Goal: Find specific page/section: Find specific page/section

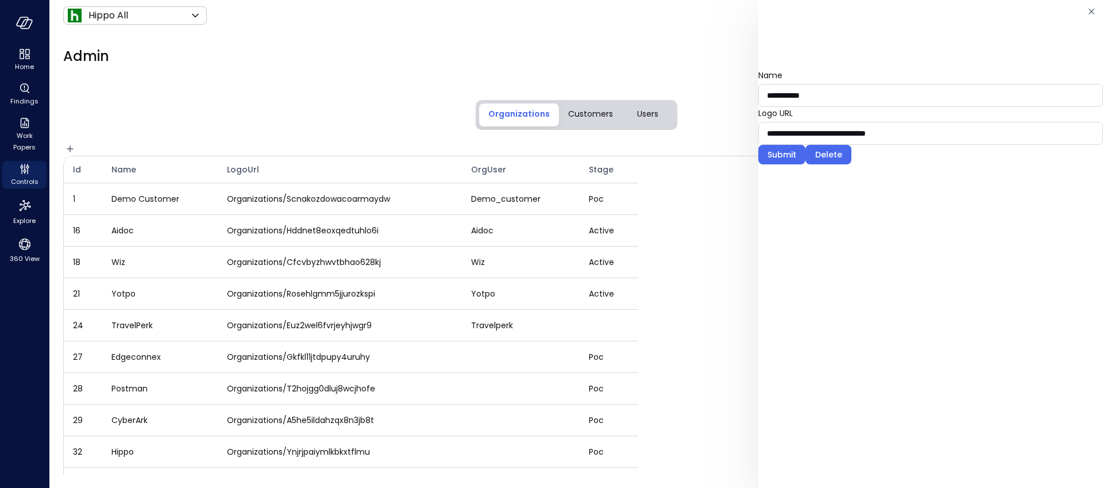
scroll to position [87, 0]
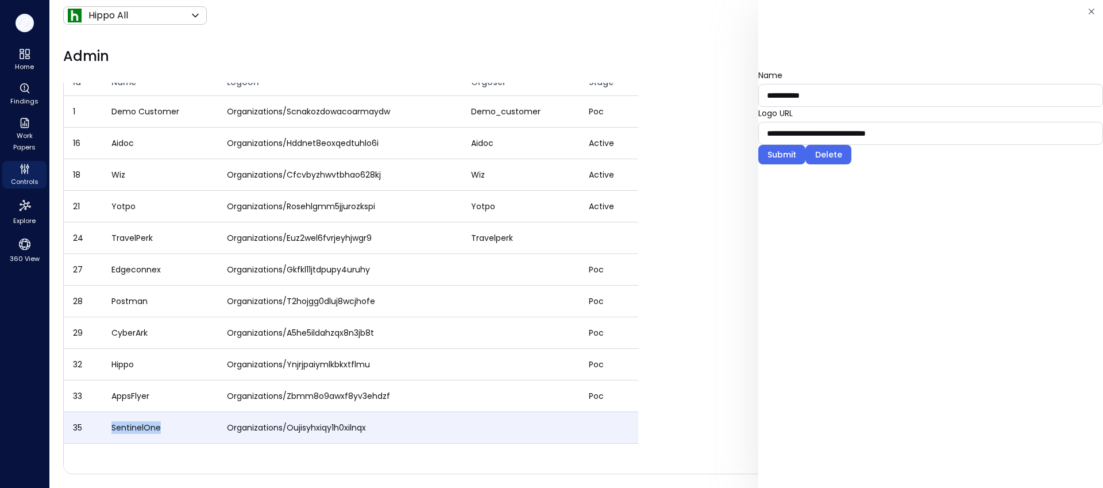
click at [24, 20] on icon "button" at bounding box center [26, 24] width 11 height 9
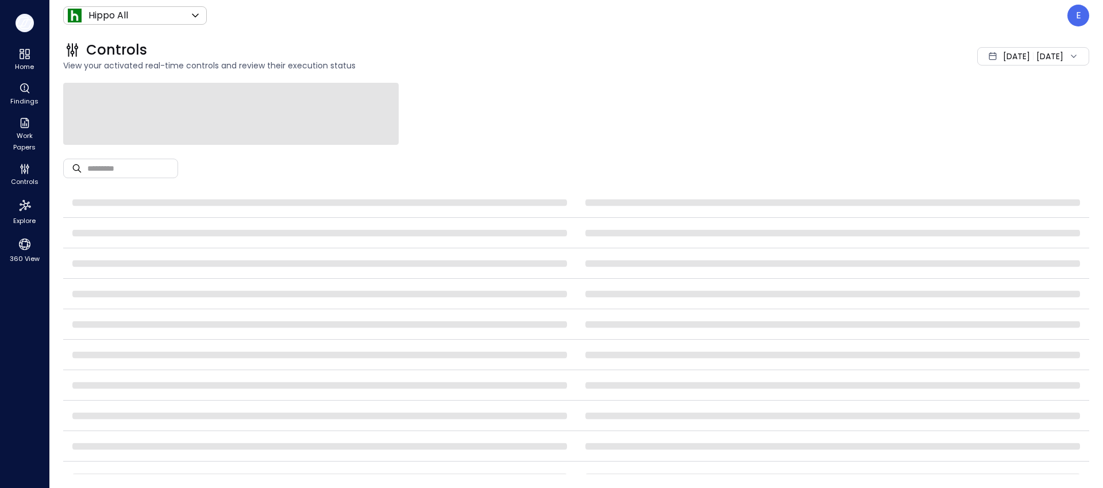
click at [24, 20] on icon "button" at bounding box center [26, 24] width 11 height 9
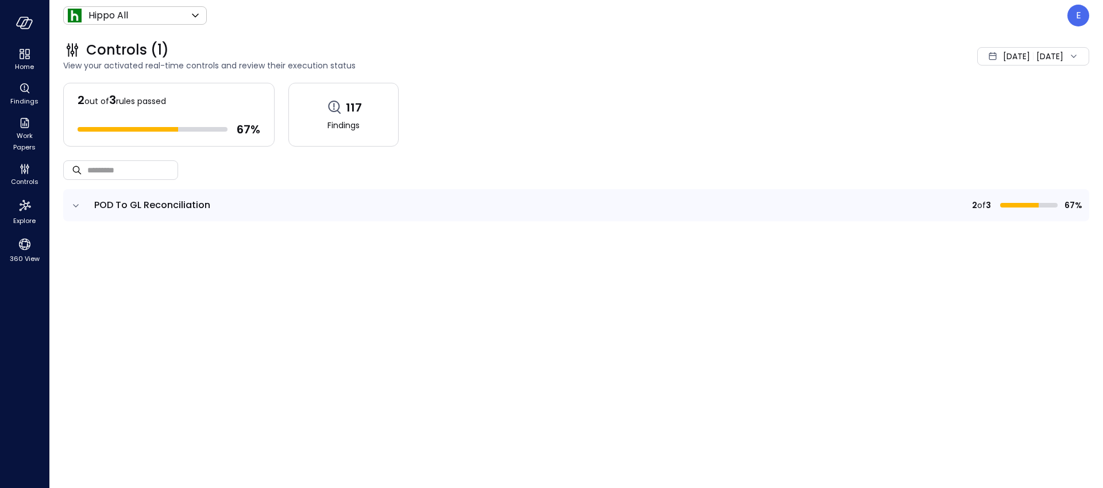
click at [77, 202] on icon "expand row" at bounding box center [75, 205] width 11 height 11
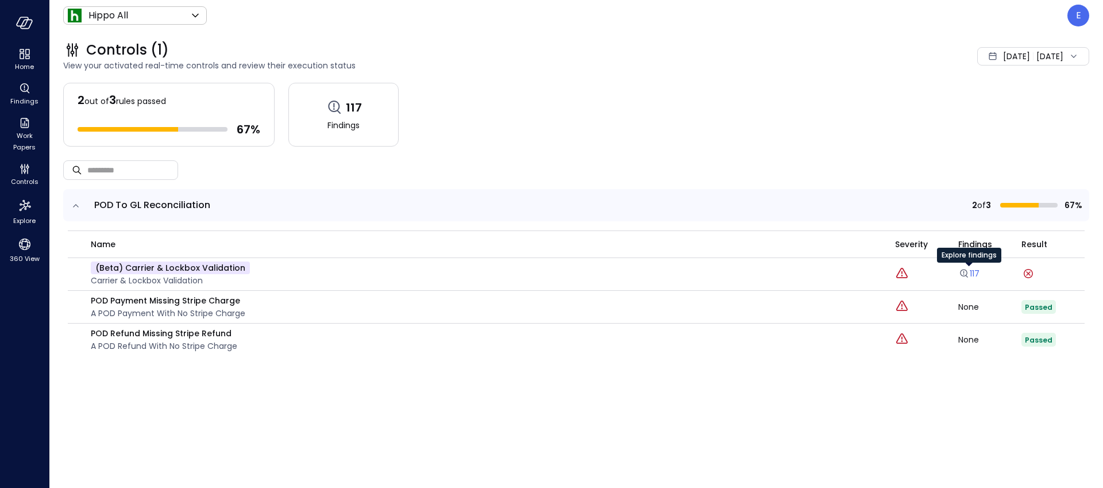
click at [969, 275] on icon "Explore findings" at bounding box center [964, 273] width 11 height 11
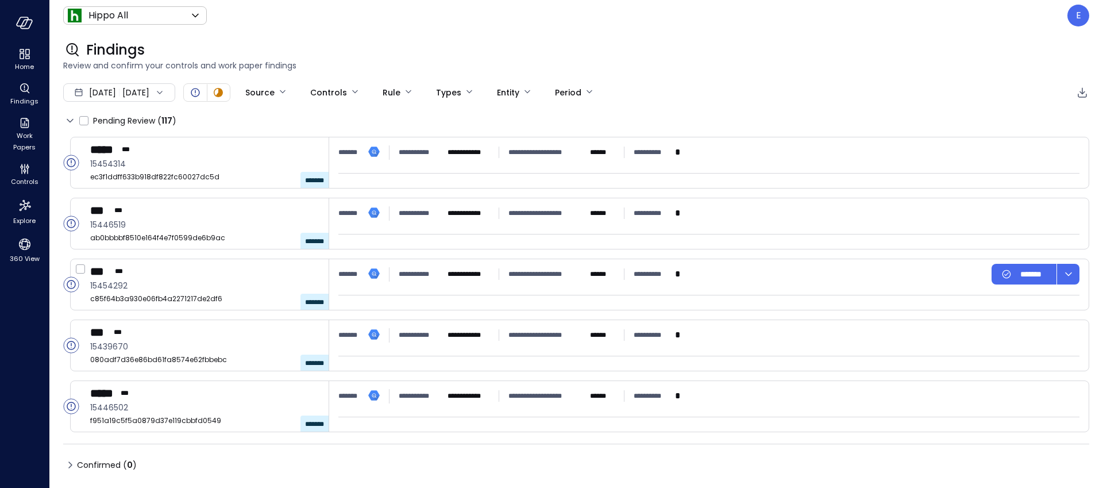
type input "****"
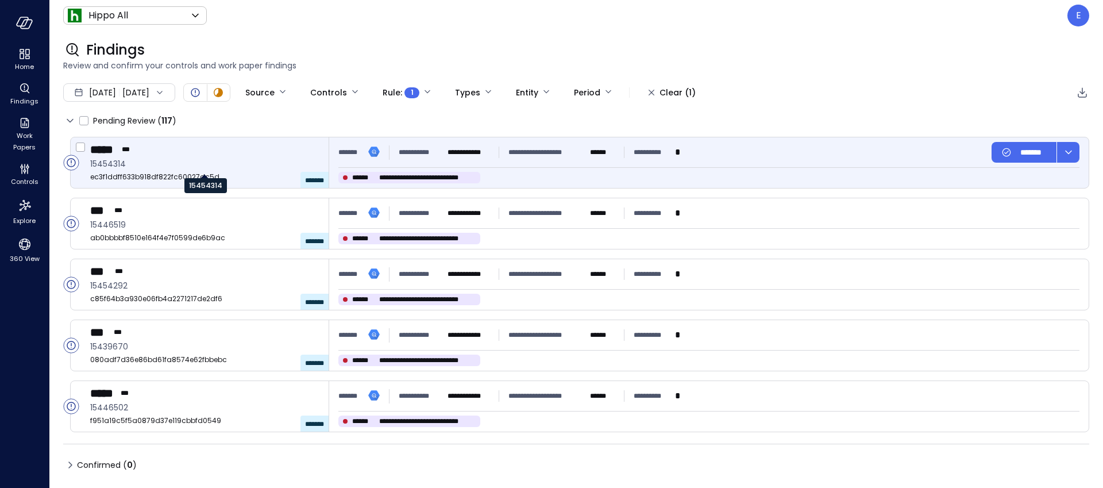
click at [270, 159] on span "15454314" at bounding box center [204, 163] width 229 height 13
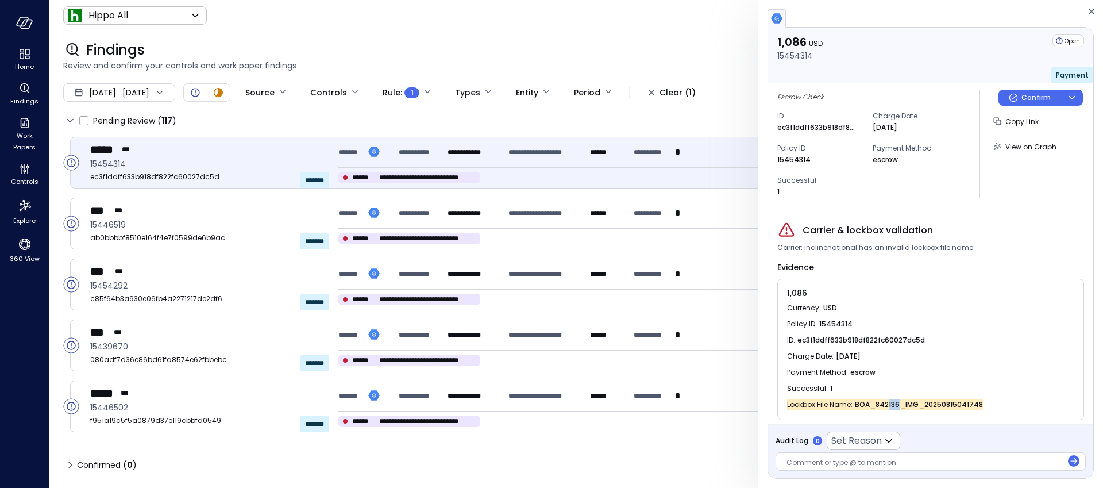
drag, startPoint x: 886, startPoint y: 404, endPoint x: 899, endPoint y: 402, distance: 13.4
click at [899, 403] on span "BOA_842136_IMG_20250815041748" at bounding box center [919, 404] width 128 height 11
